Goal: Task Accomplishment & Management: Complete application form

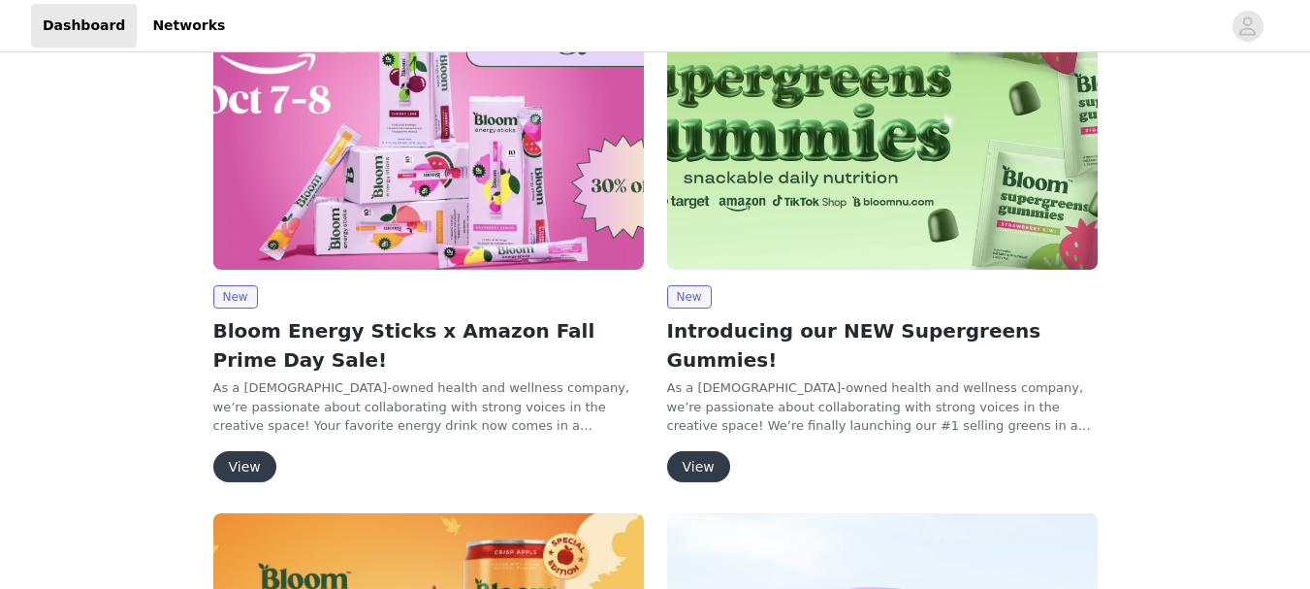
scroll to position [194, 0]
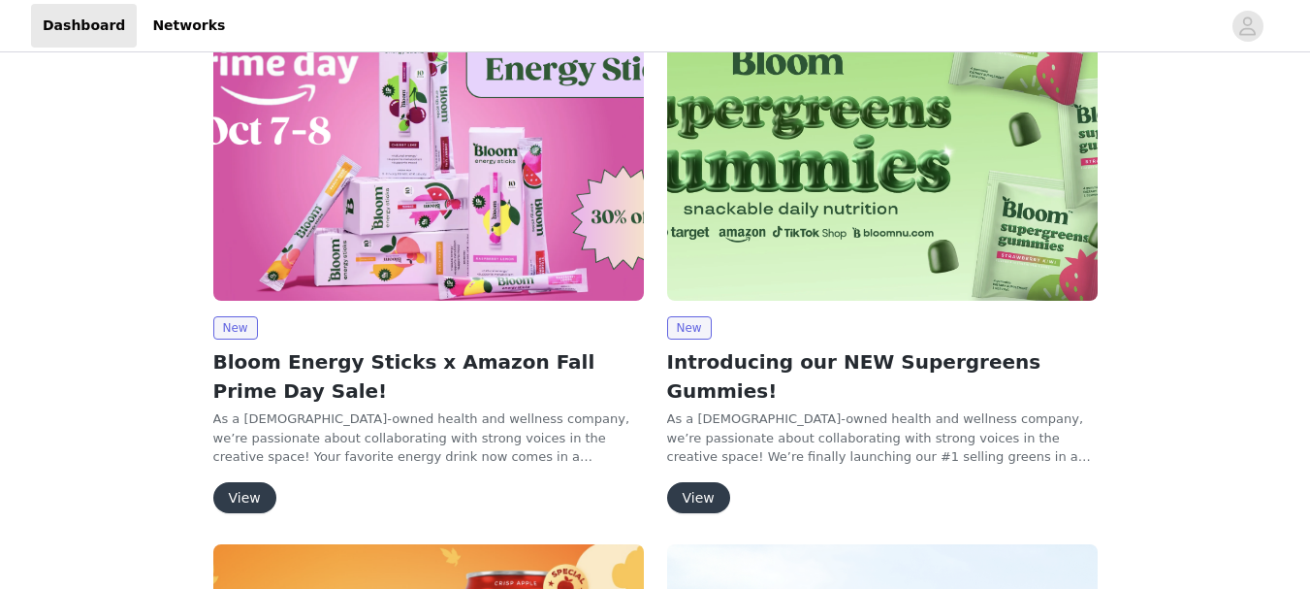
click at [238, 499] on button "View" at bounding box center [244, 497] width 63 height 31
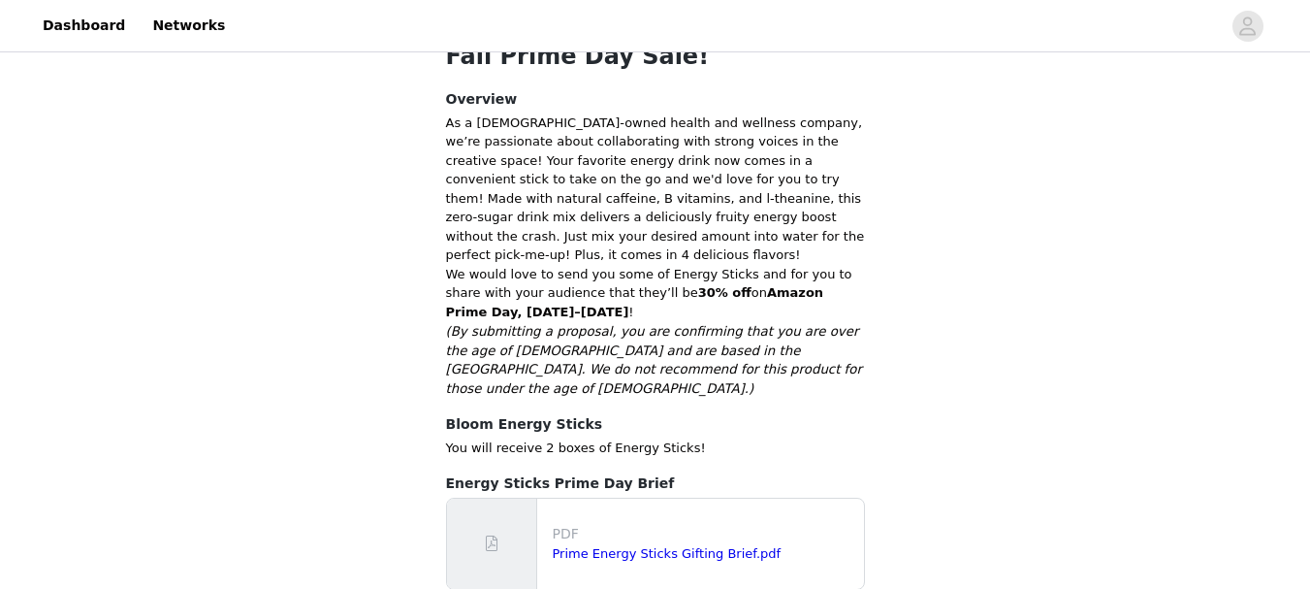
scroll to position [482, 0]
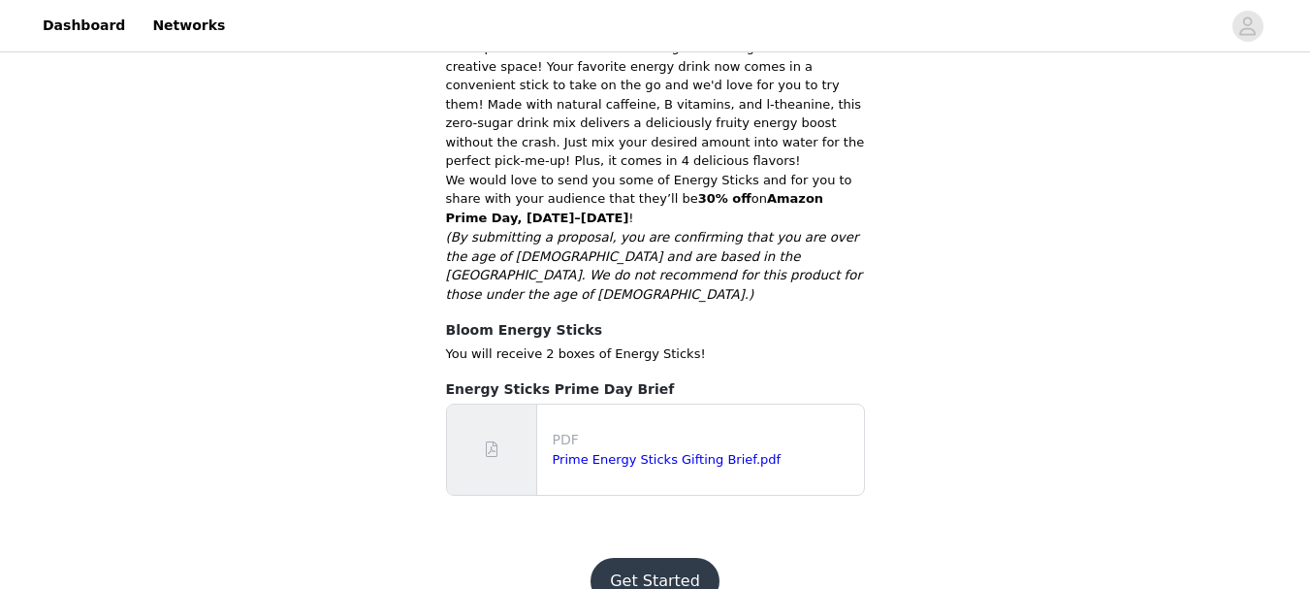
click at [640, 558] on button "Get Started" at bounding box center [655, 581] width 129 height 47
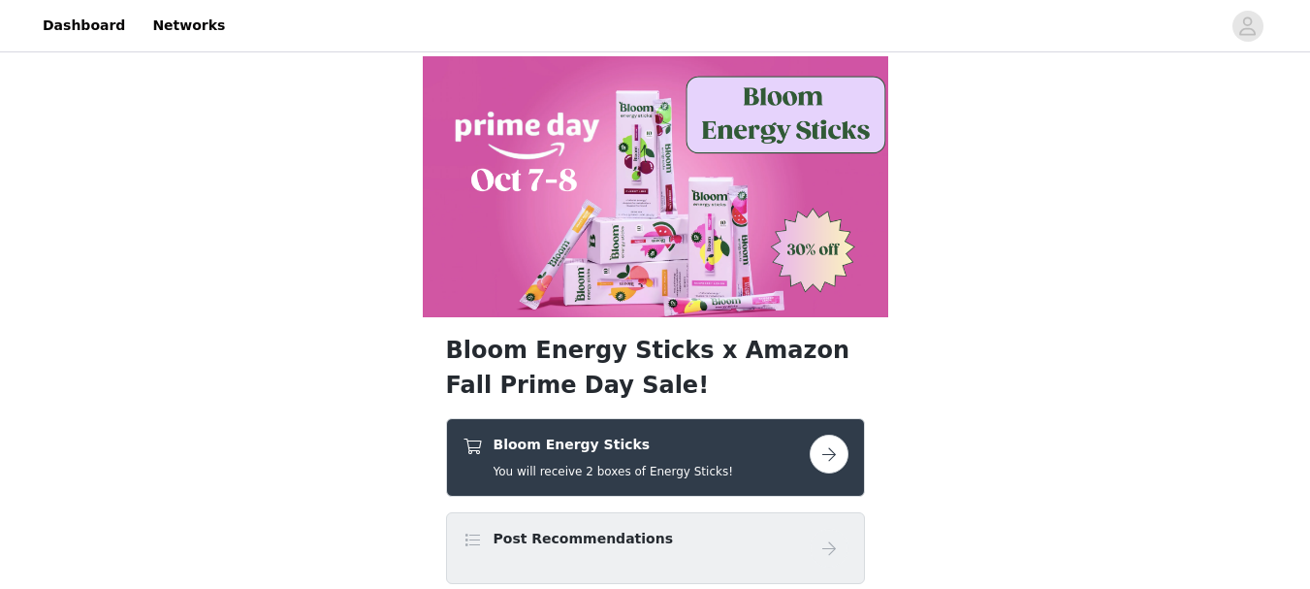
click at [623, 453] on h4 "Bloom Energy Sticks" at bounding box center [614, 444] width 241 height 20
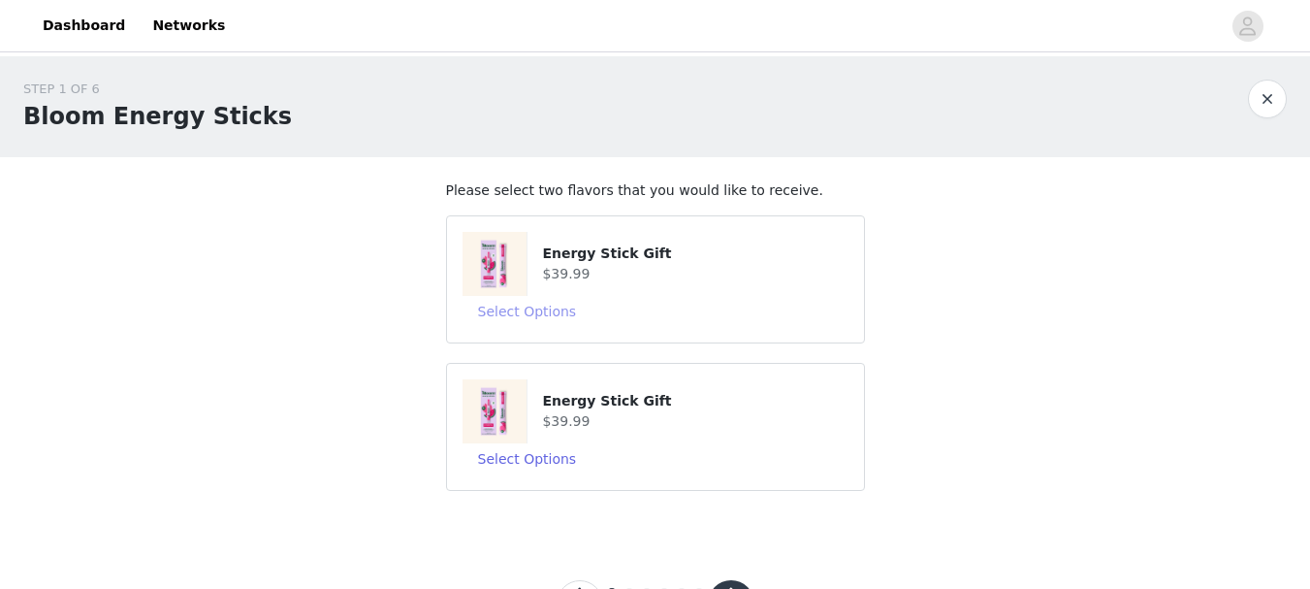
click at [564, 309] on button "Select Options" at bounding box center [528, 311] width 130 height 31
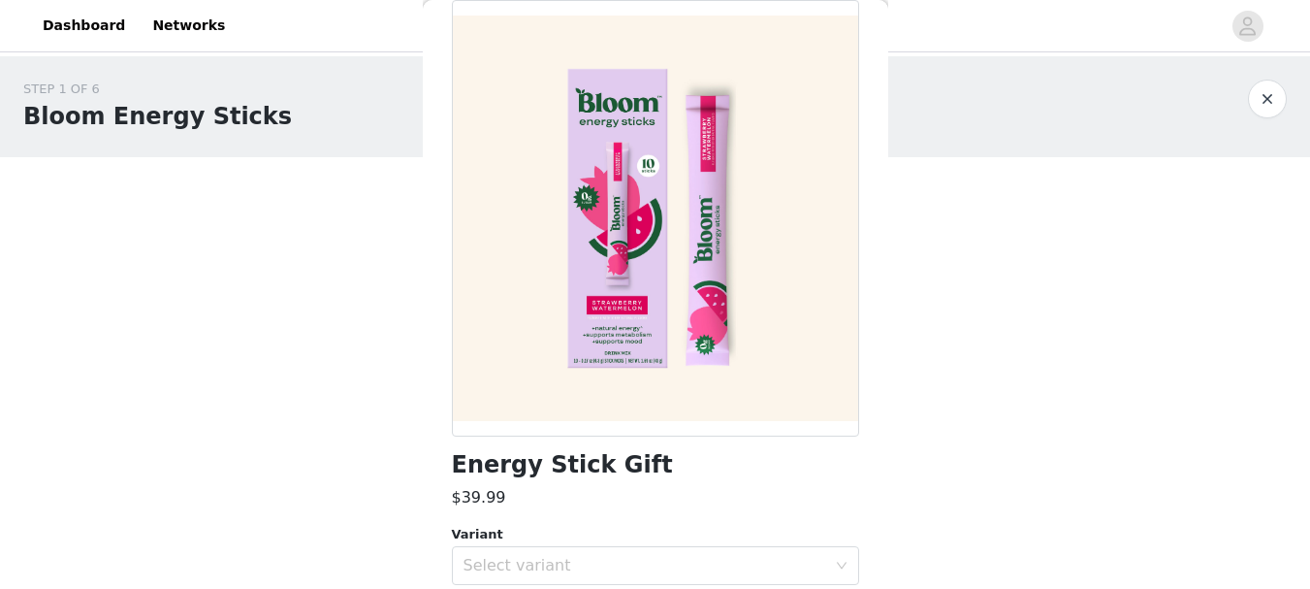
scroll to position [175, 0]
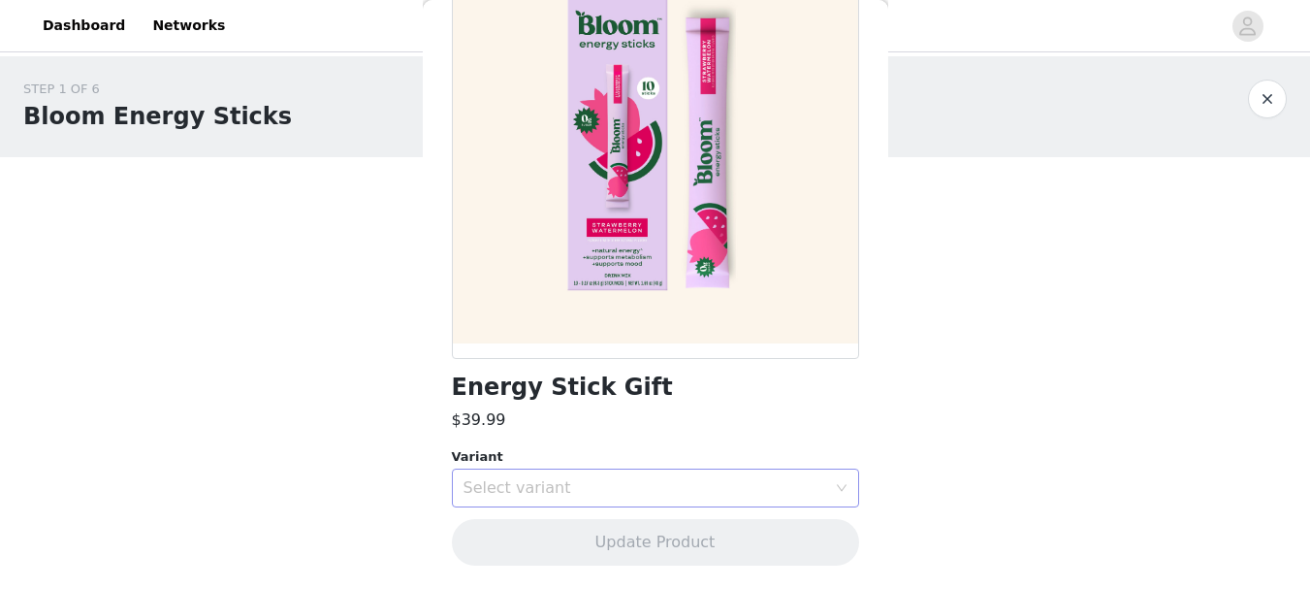
click at [610, 486] on div "Select variant" at bounding box center [645, 487] width 363 height 19
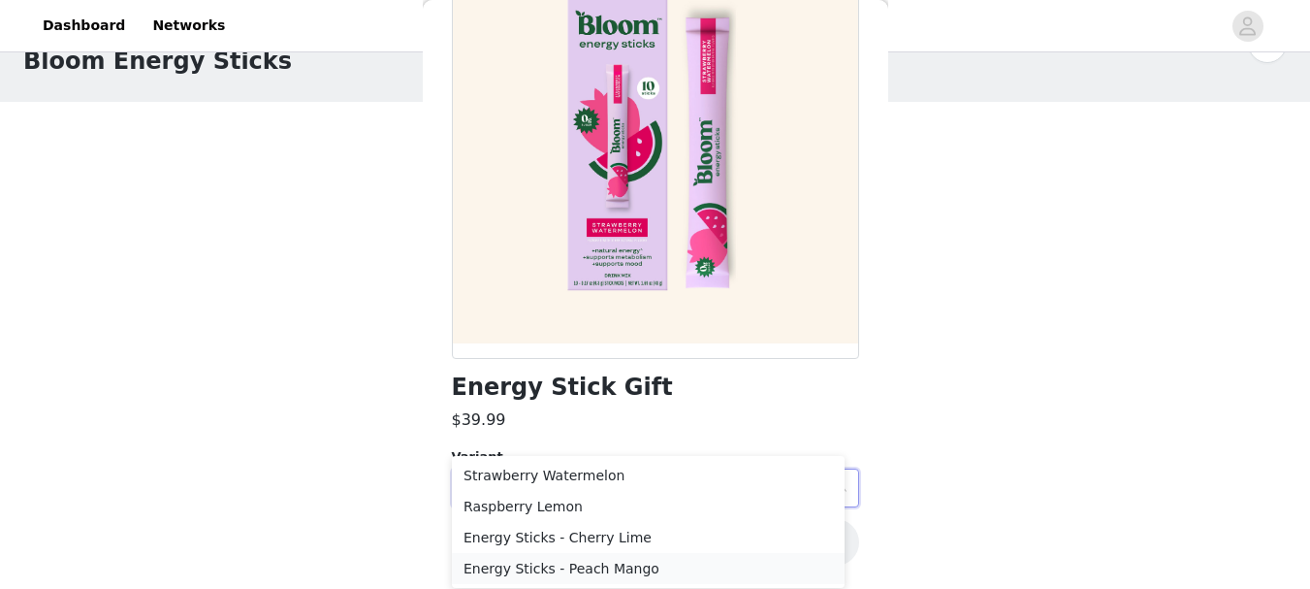
scroll to position [84, 0]
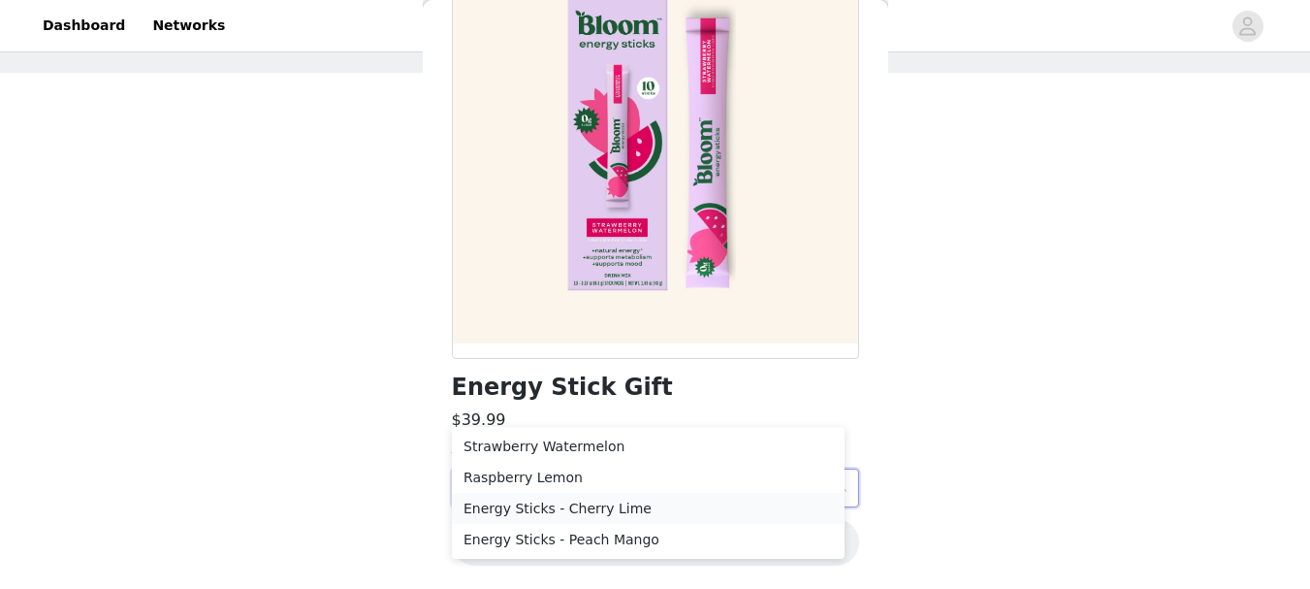
click at [561, 512] on li "Energy Sticks - Cherry Lime" at bounding box center [648, 508] width 393 height 31
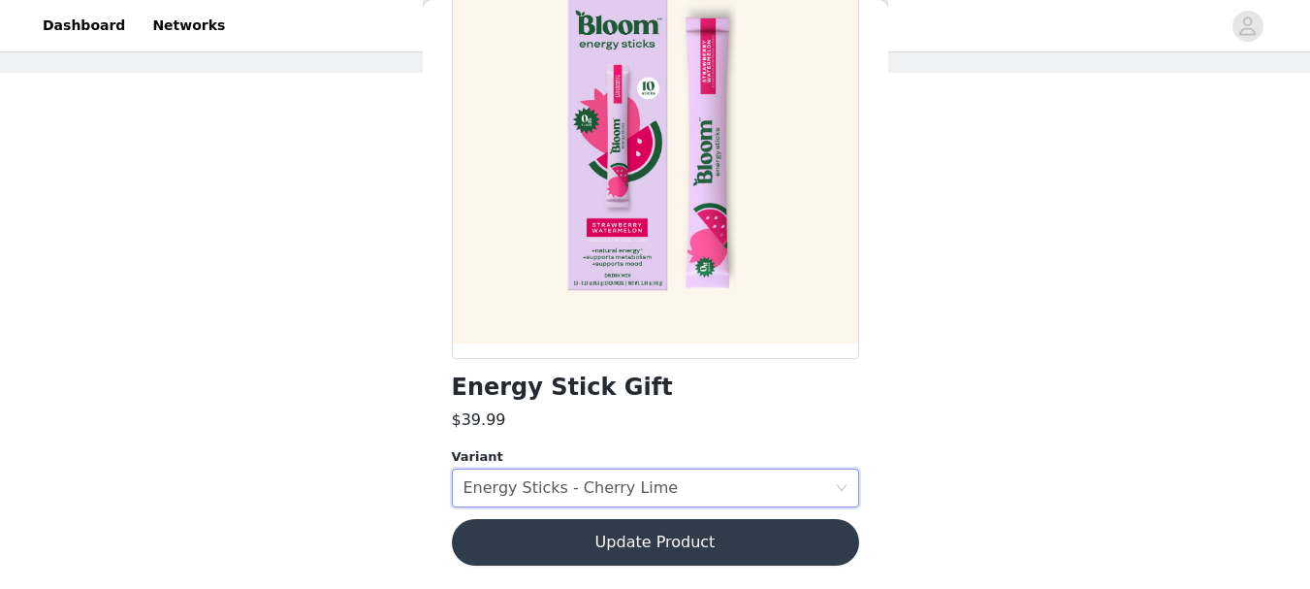
click at [612, 546] on button "Update Product" at bounding box center [655, 542] width 407 height 47
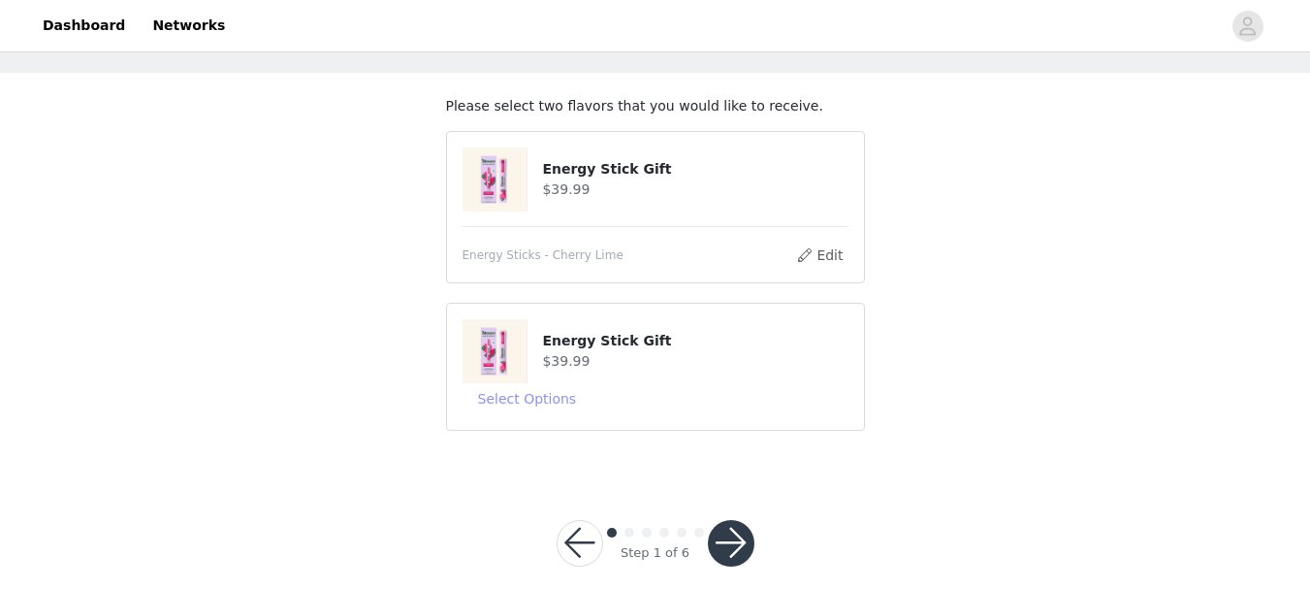
click at [536, 401] on button "Select Options" at bounding box center [528, 398] width 130 height 31
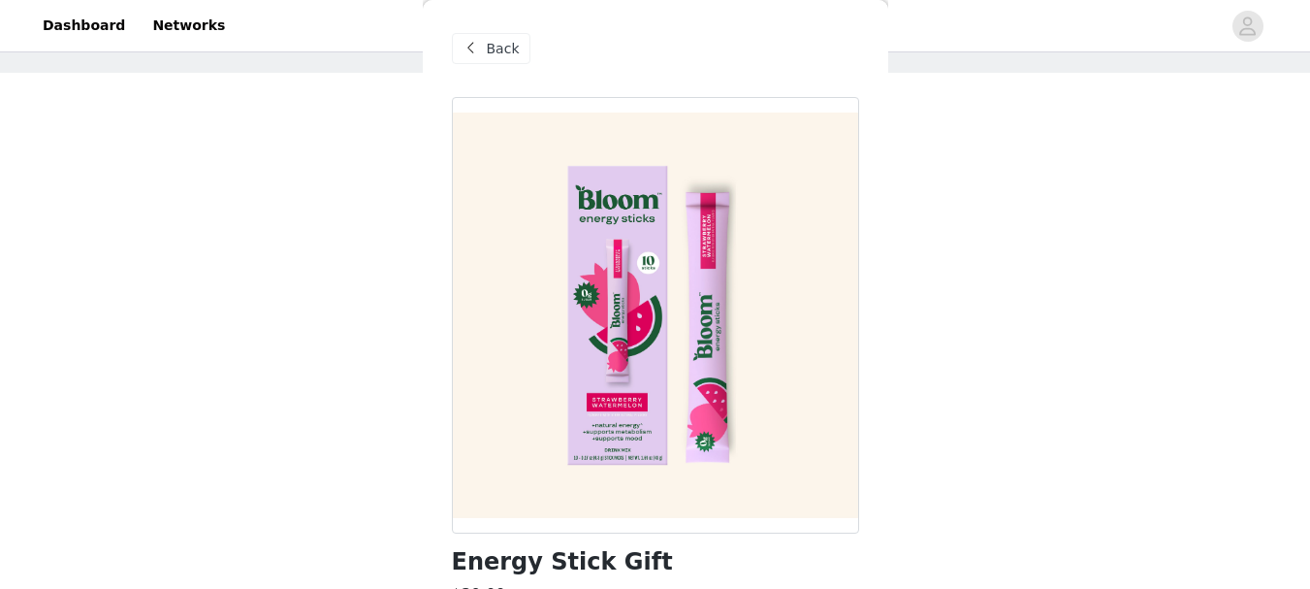
scroll to position [175, 0]
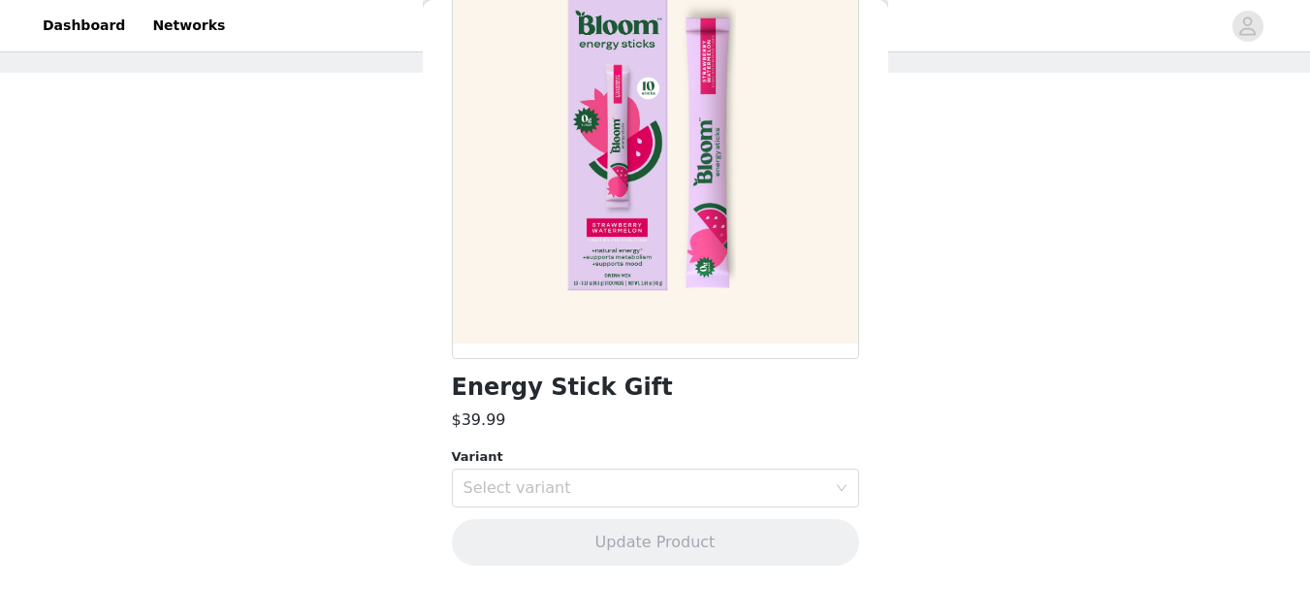
click at [579, 509] on div "Energy Stick Gift $39.99 Variant Select variant Update Product" at bounding box center [655, 255] width 407 height 666
click at [579, 493] on div "Select variant" at bounding box center [645, 487] width 363 height 19
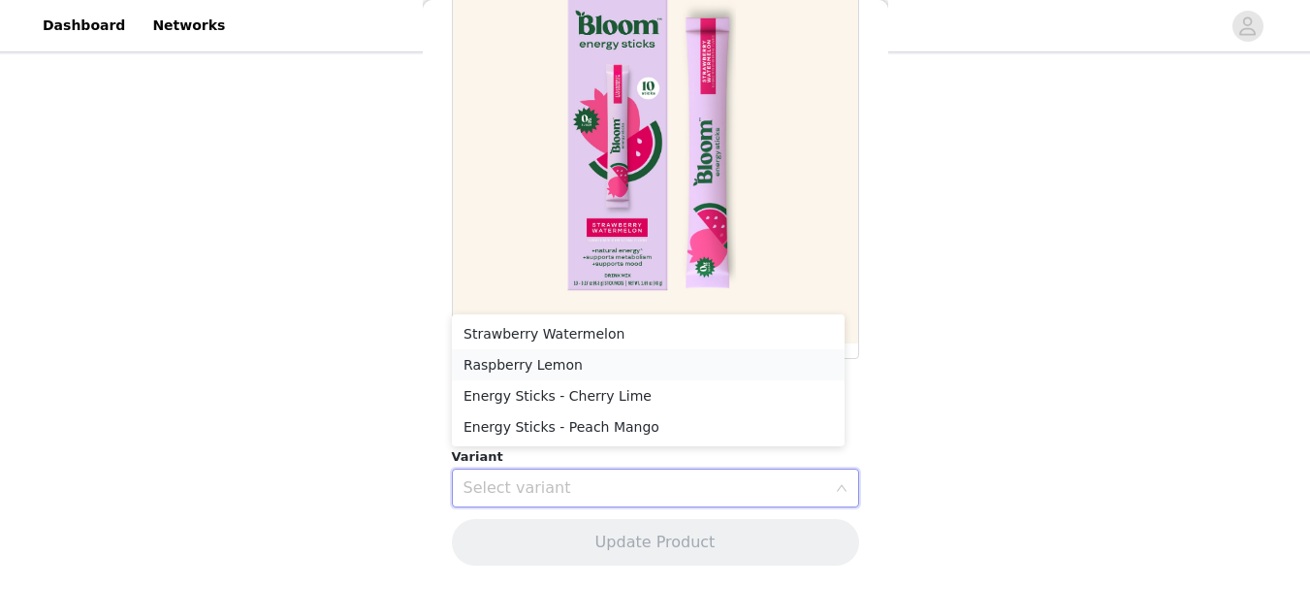
scroll to position [109, 0]
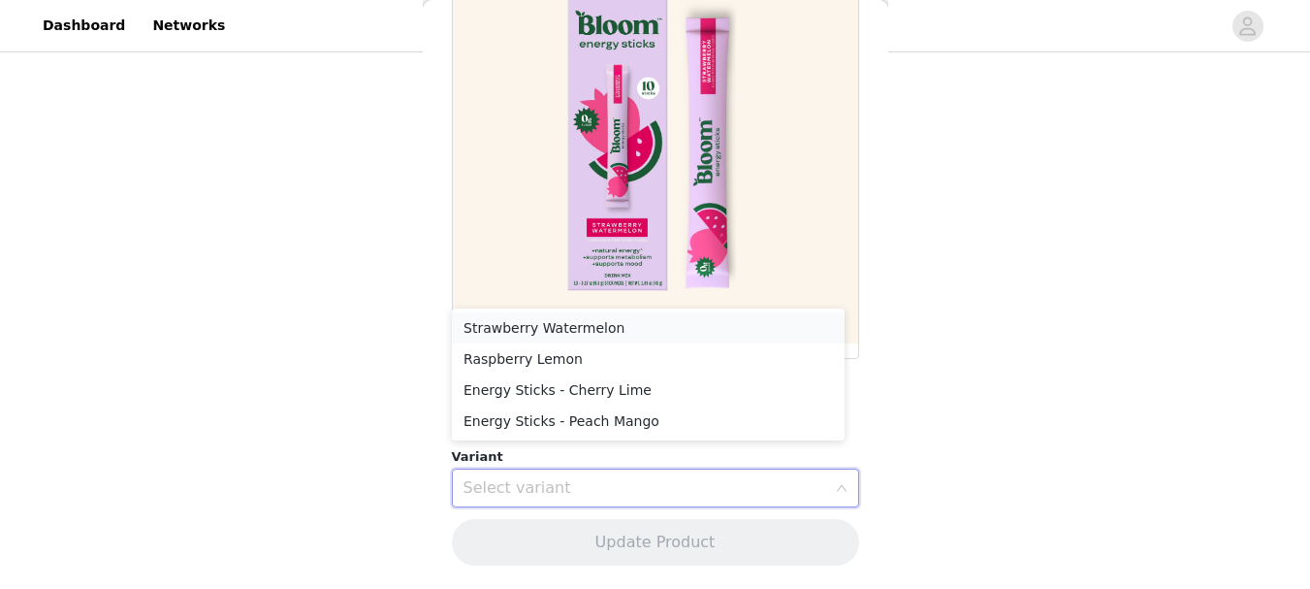
click at [633, 325] on li "Strawberry Watermelon" at bounding box center [648, 327] width 393 height 31
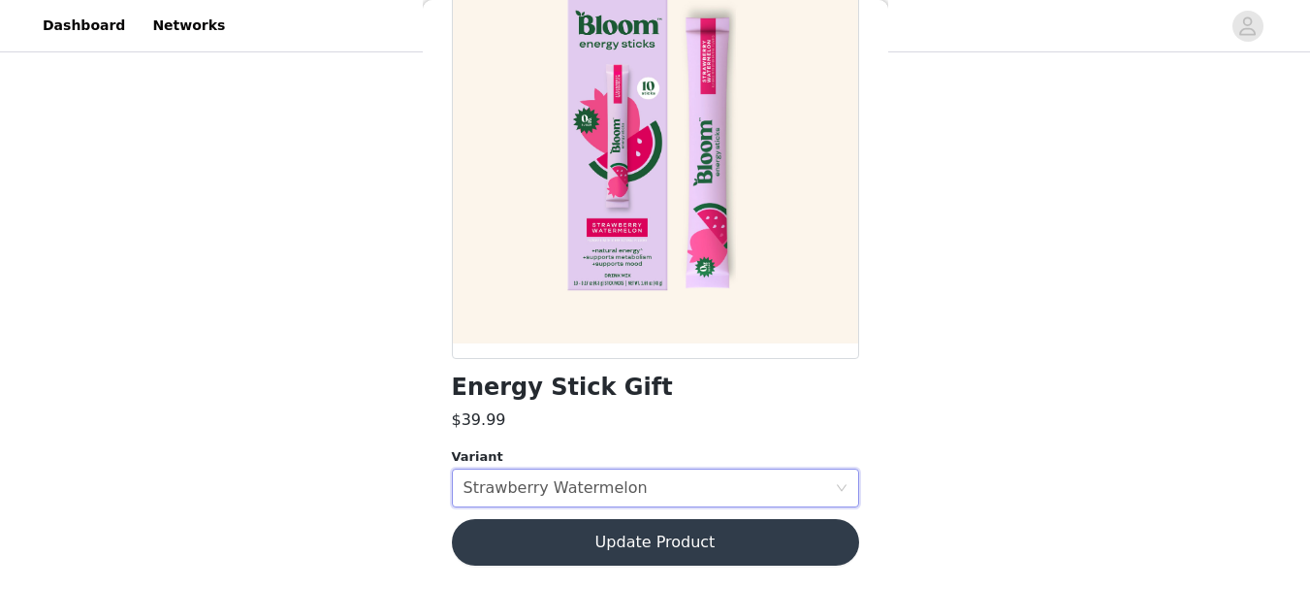
click at [637, 540] on button "Update Product" at bounding box center [655, 542] width 407 height 47
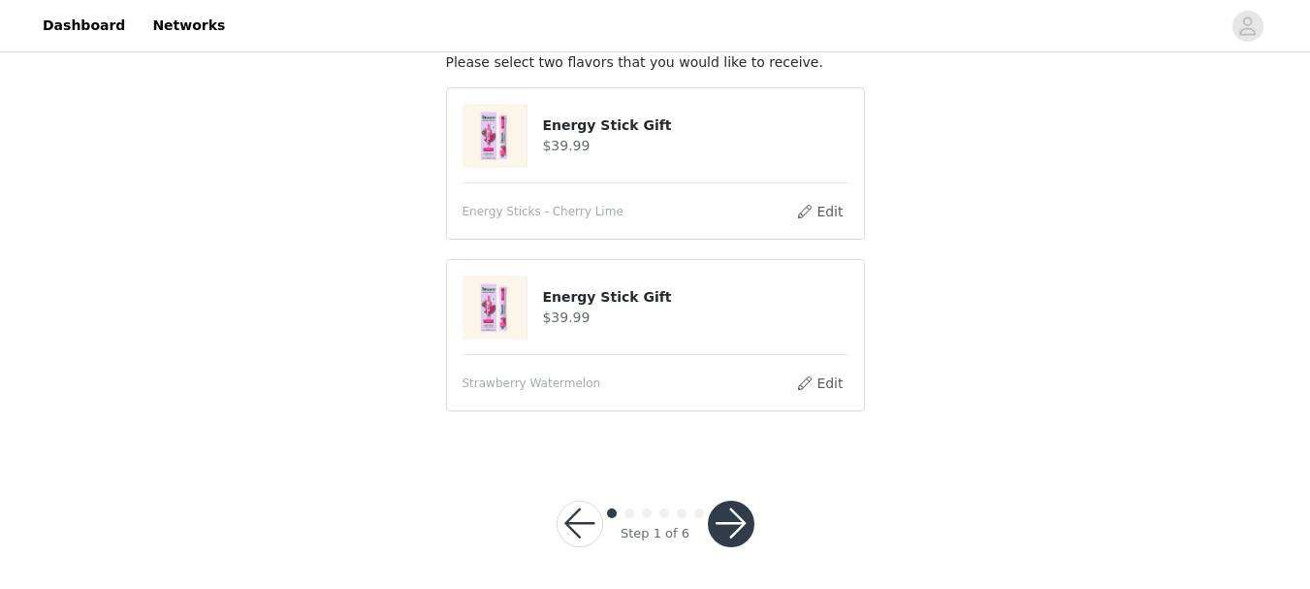
scroll to position [133, 0]
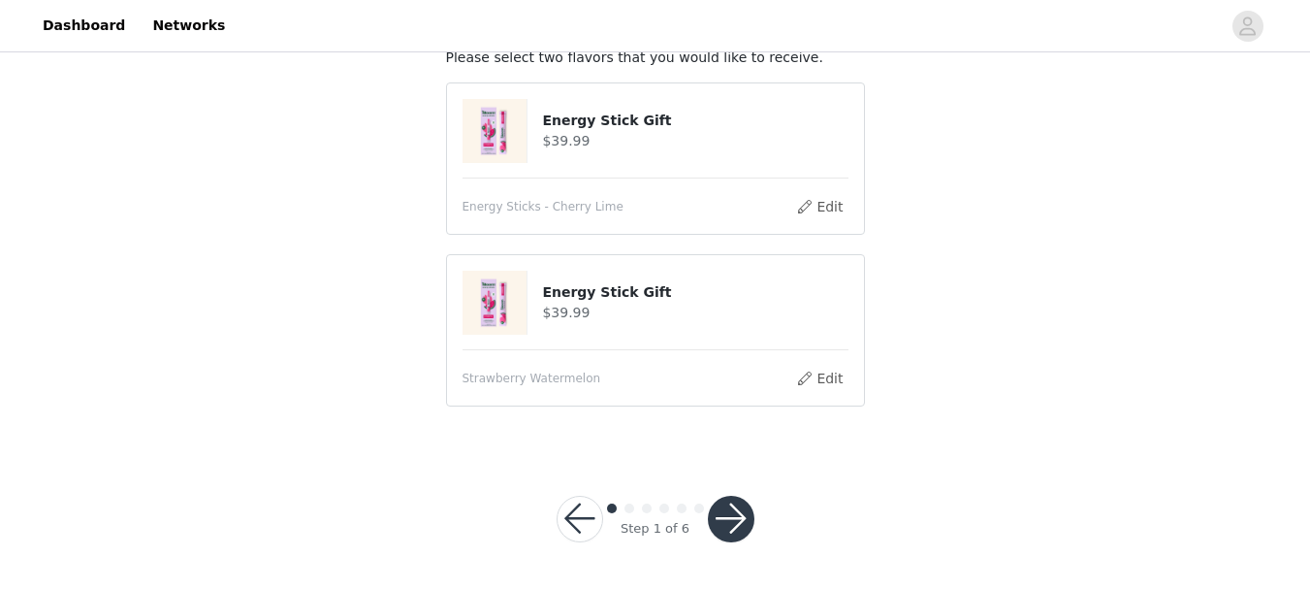
click at [732, 516] on button "button" at bounding box center [731, 519] width 47 height 47
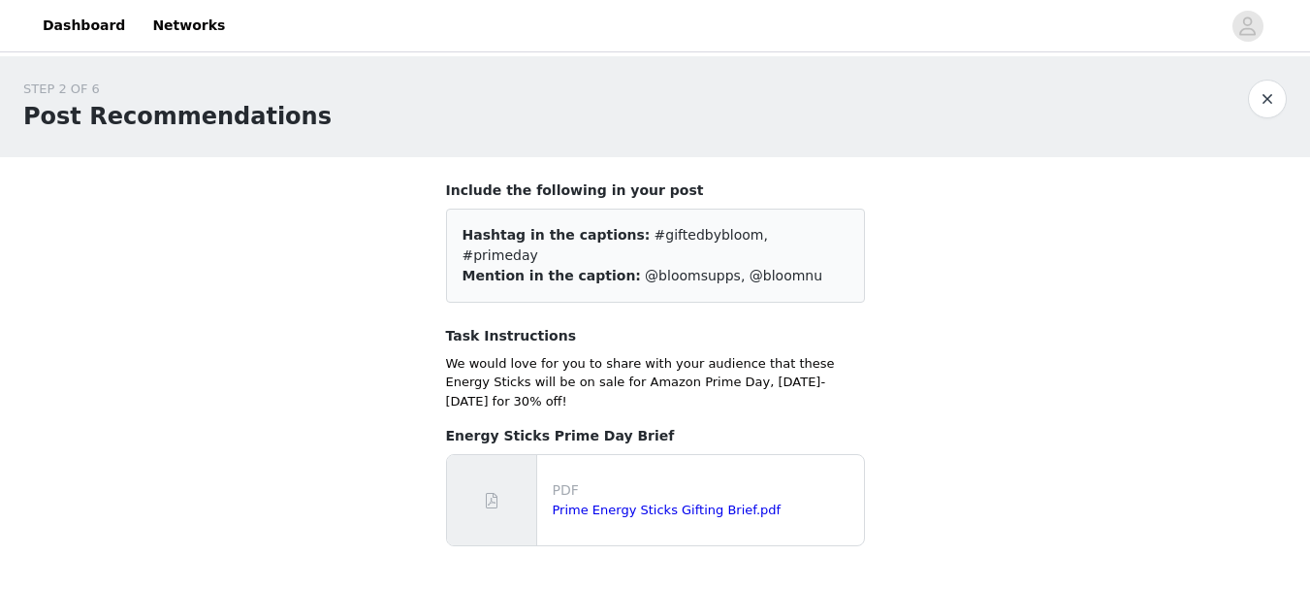
scroll to position [97, 0]
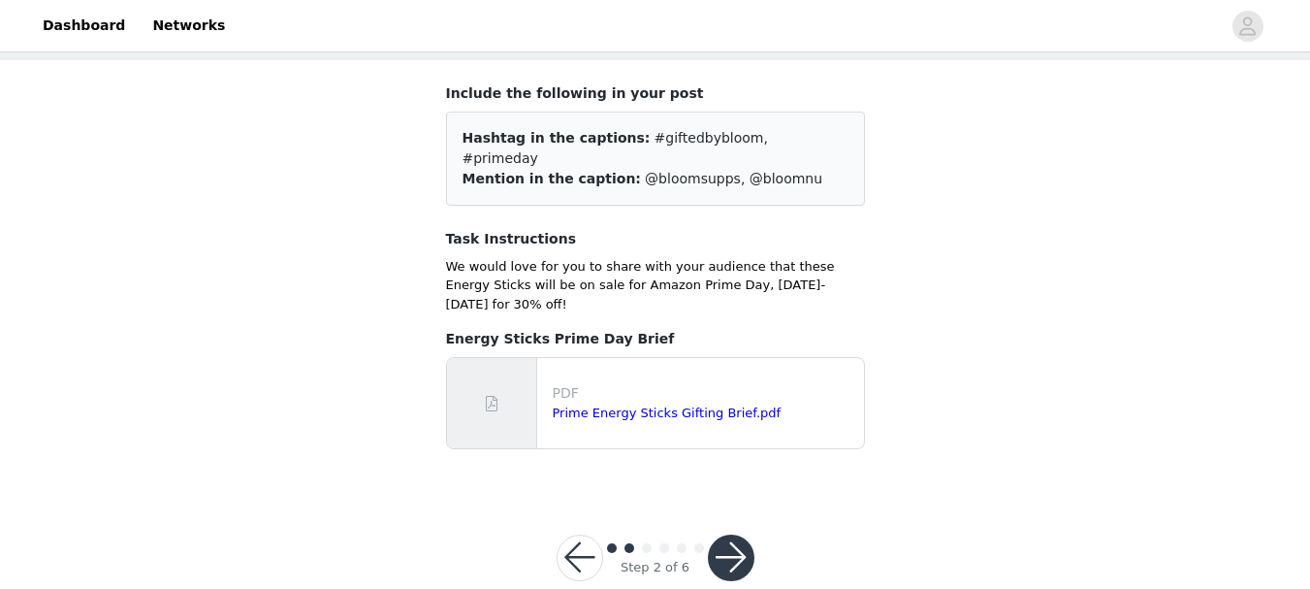
click at [715, 534] on button "button" at bounding box center [731, 557] width 47 height 47
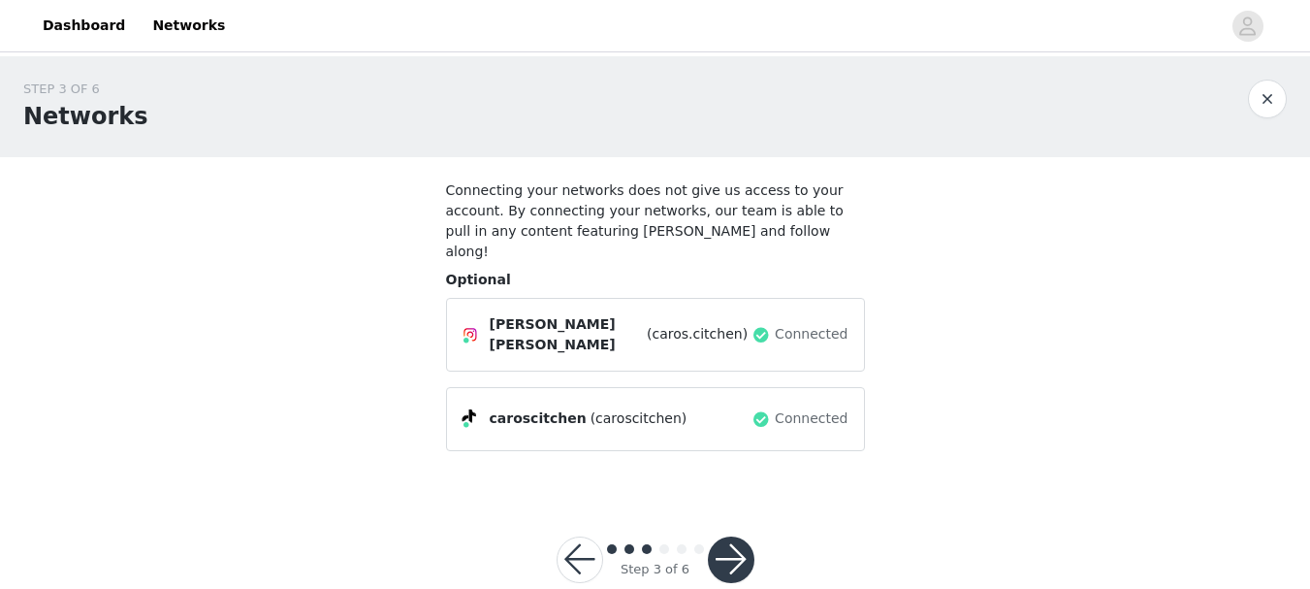
click at [724, 541] on button "button" at bounding box center [731, 559] width 47 height 47
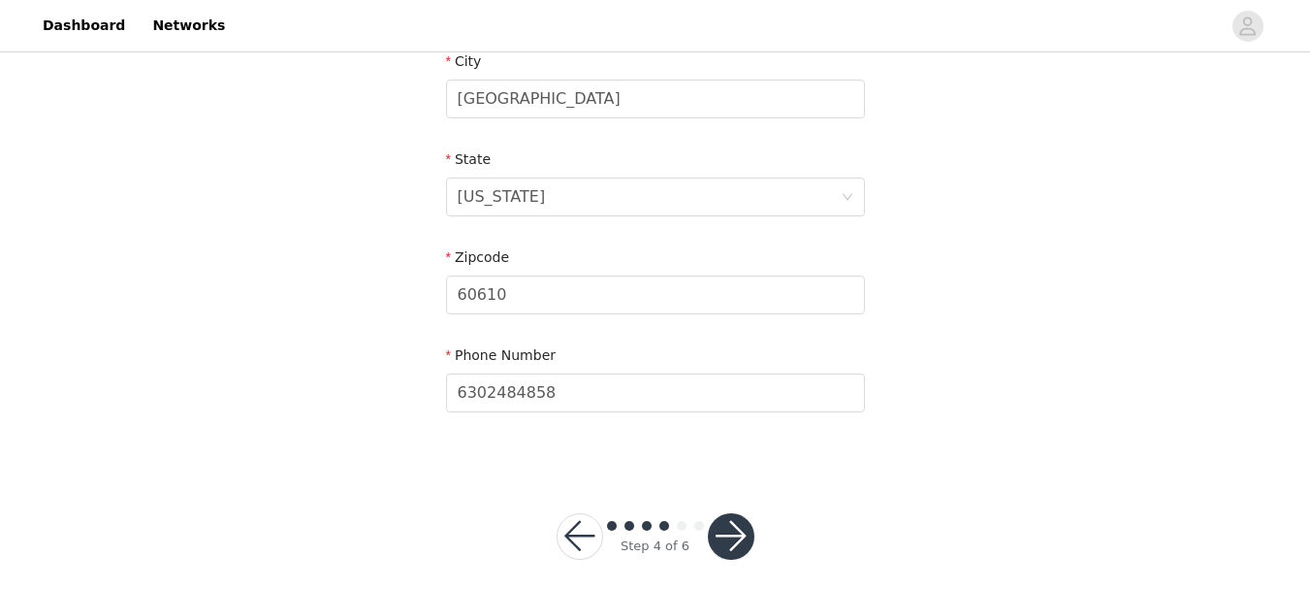
scroll to position [734, 0]
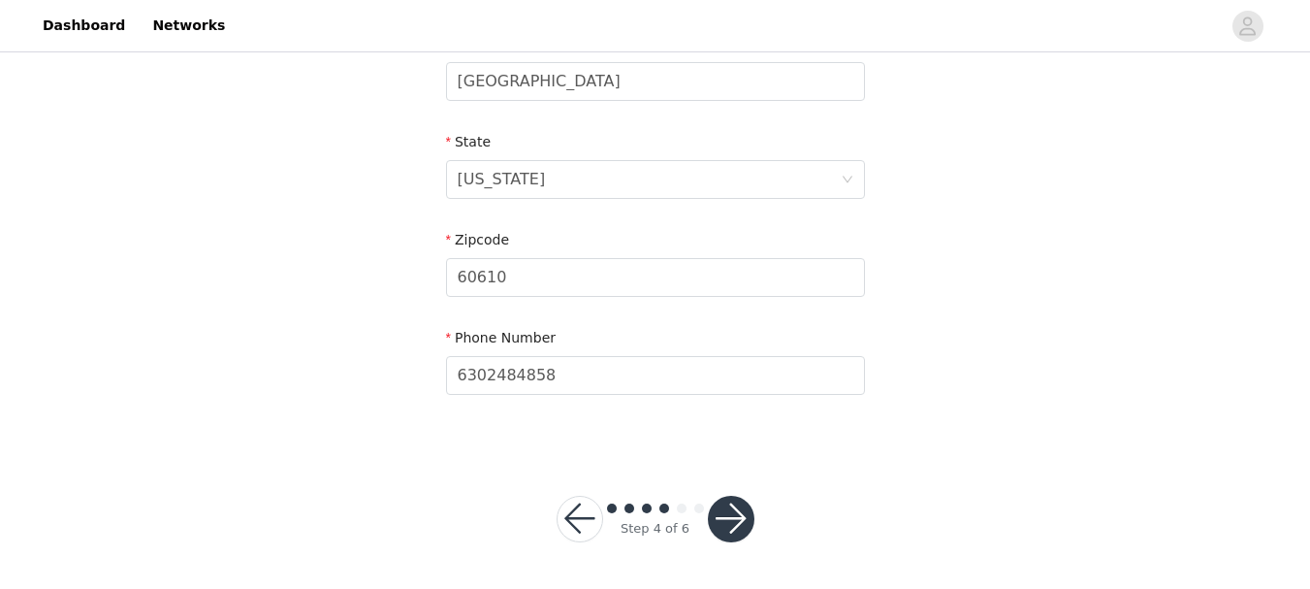
click at [726, 508] on button "button" at bounding box center [731, 519] width 47 height 47
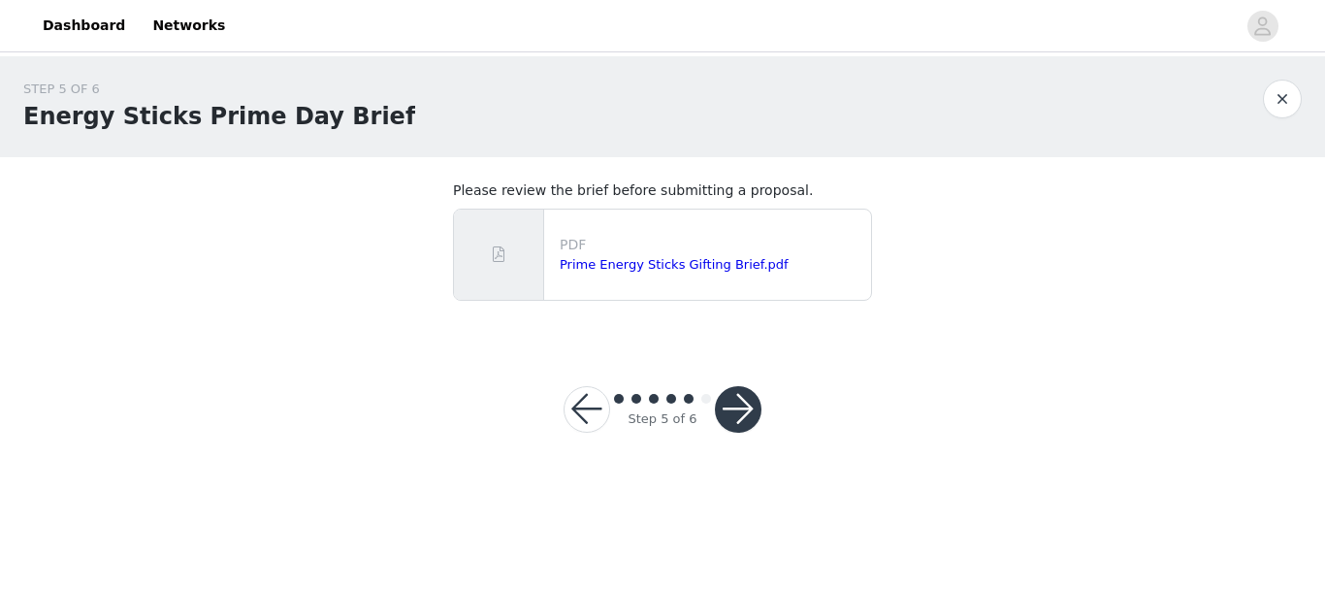
click at [735, 417] on button "button" at bounding box center [738, 409] width 47 height 47
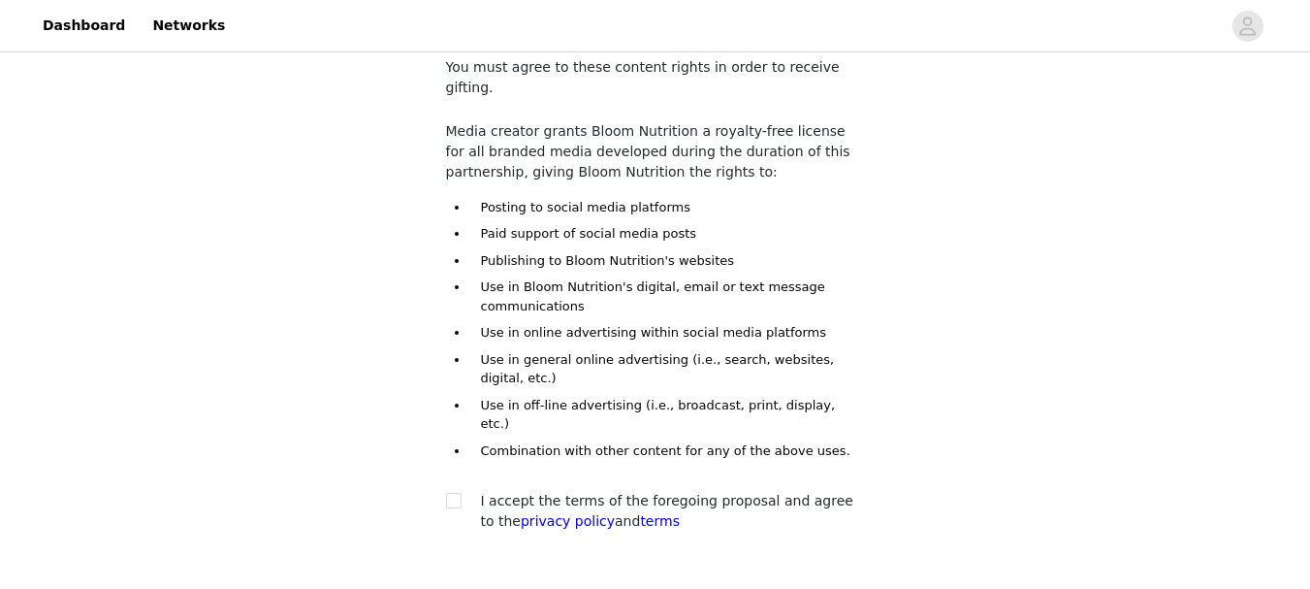
scroll to position [202, 0]
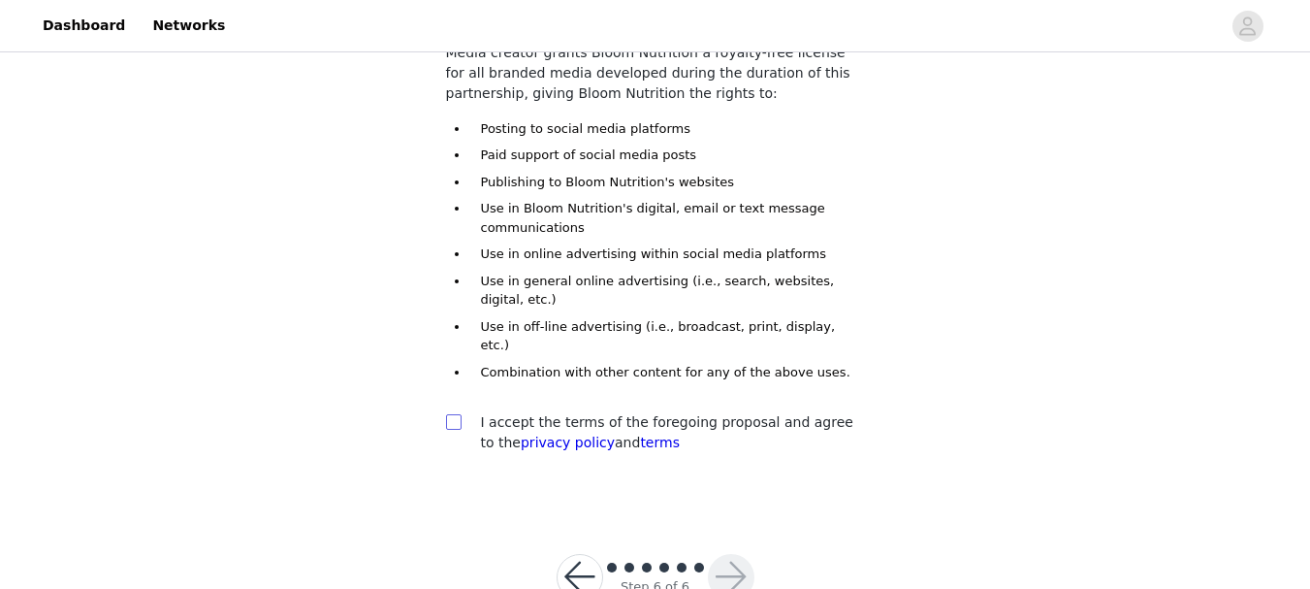
click at [452, 414] on input "checkbox" at bounding box center [453, 421] width 14 height 14
checkbox input "true"
click at [733, 554] on button "button" at bounding box center [731, 577] width 47 height 47
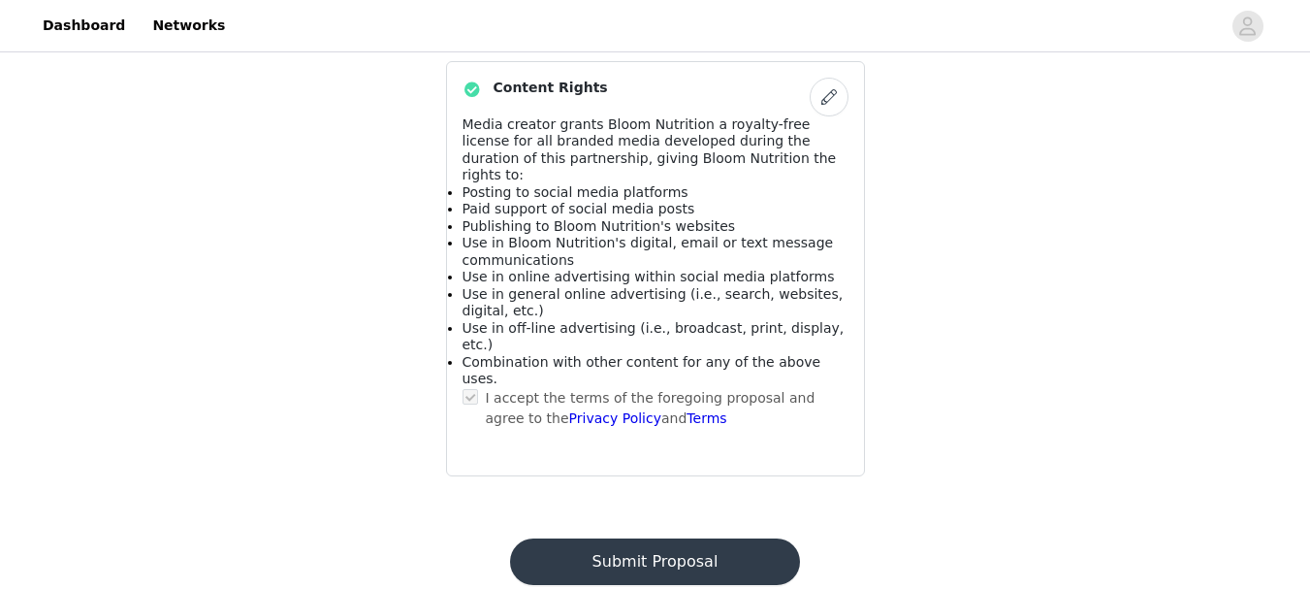
click at [662, 538] on button "Submit Proposal" at bounding box center [655, 561] width 290 height 47
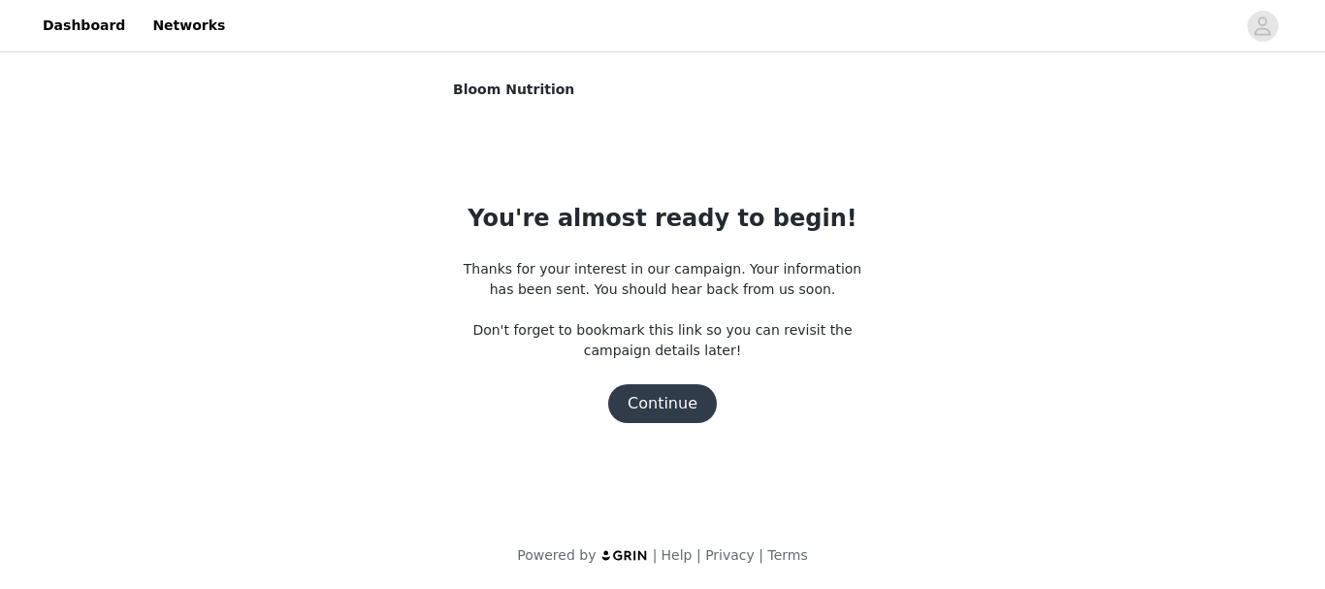
click at [684, 392] on button "Continue" at bounding box center [662, 403] width 109 height 39
